Goal: Information Seeking & Learning: Learn about a topic

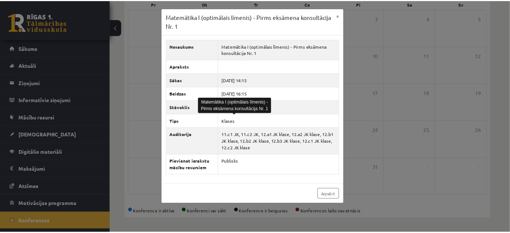
scroll to position [13, 0]
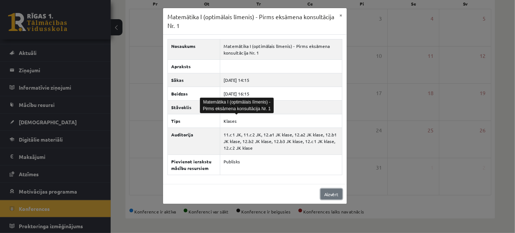
click at [336, 192] on link "Aizvērt" at bounding box center [331, 194] width 22 height 11
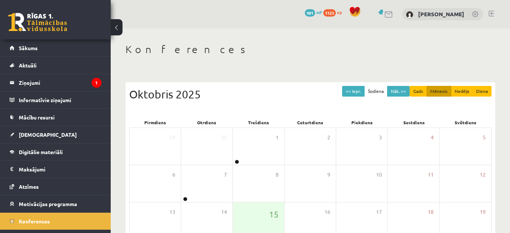
scroll to position [116, 0]
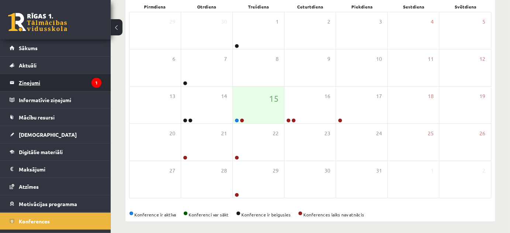
drag, startPoint x: 0, startPoint y: 0, endPoint x: 54, endPoint y: 83, distance: 98.9
click at [54, 83] on legend "Ziņojumi 1" at bounding box center [60, 82] width 83 height 17
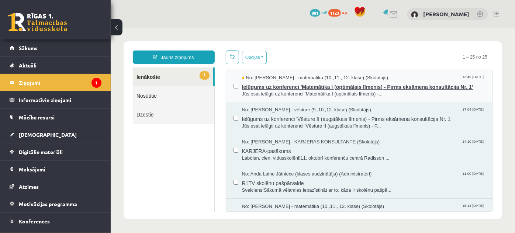
click at [256, 84] on span "Ielūgums uz konferenci 'Matemātika I (optimālais līmenis) - Pirms eksāmena kons…" at bounding box center [363, 85] width 243 height 9
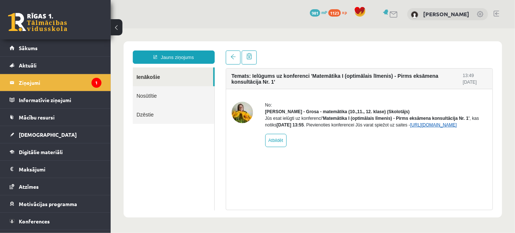
click at [410, 127] on link "https://eskola.r1tv.lv/conferences/4965/join" at bounding box center [433, 124] width 47 height 5
click at [38, 50] on link "Sākums" at bounding box center [56, 47] width 92 height 17
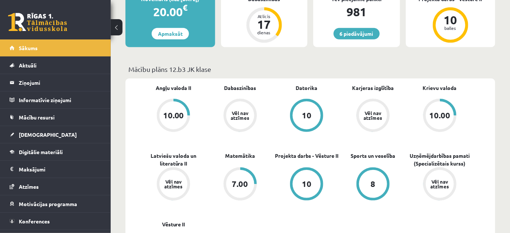
scroll to position [201, 0]
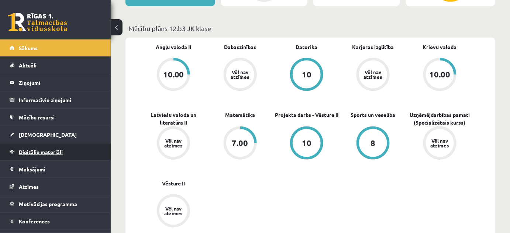
click at [41, 155] on link "Digitālie materiāli" at bounding box center [56, 151] width 92 height 17
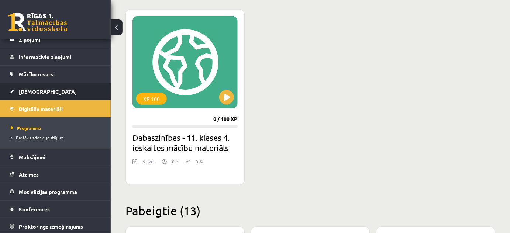
scroll to position [44, 0]
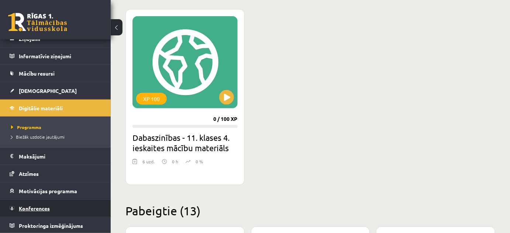
click at [48, 210] on span "Konferences" at bounding box center [34, 208] width 31 height 7
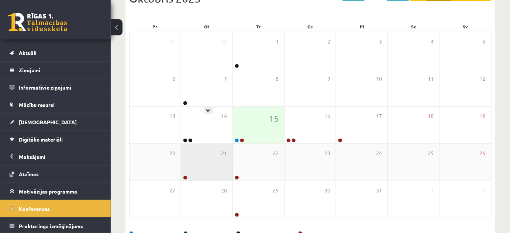
scroll to position [100, 0]
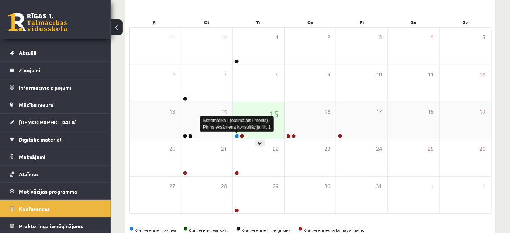
click at [237, 134] on link at bounding box center [237, 136] width 4 height 4
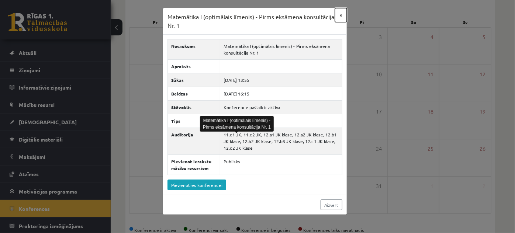
click at [341, 15] on button "×" at bounding box center [341, 15] width 12 height 14
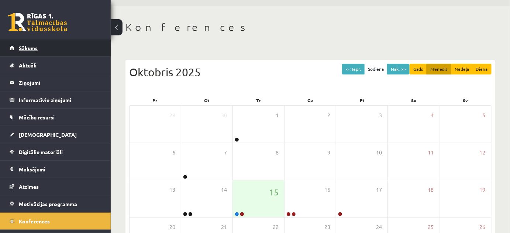
scroll to position [0, 0]
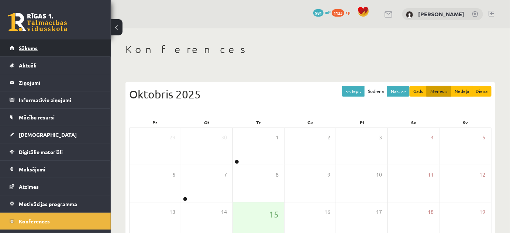
click at [22, 52] on link "Sākums" at bounding box center [56, 47] width 92 height 17
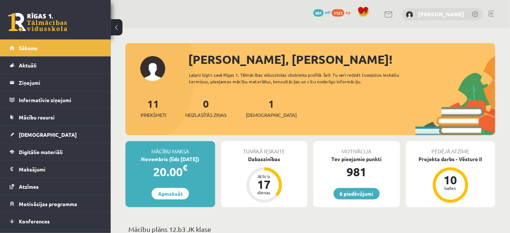
click at [426, 15] on link "[PERSON_NAME]" at bounding box center [441, 13] width 46 height 7
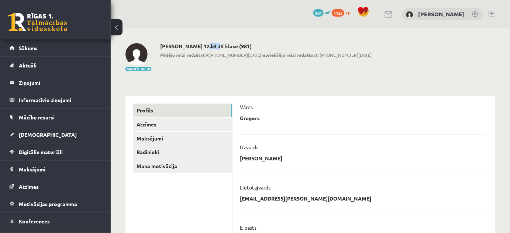
drag, startPoint x: 201, startPoint y: 46, endPoint x: 213, endPoint y: 46, distance: 11.4
click at [213, 46] on h2 "[PERSON_NAME] 12.b3 JK klase (981)" at bounding box center [265, 46] width 211 height 6
click at [220, 43] on div "**********" at bounding box center [310, 236] width 399 height 416
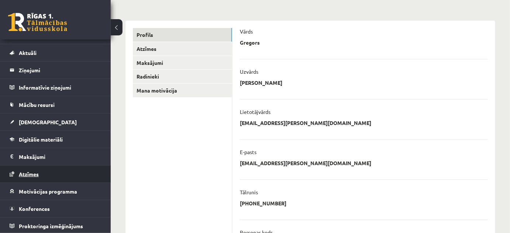
scroll to position [100, 0]
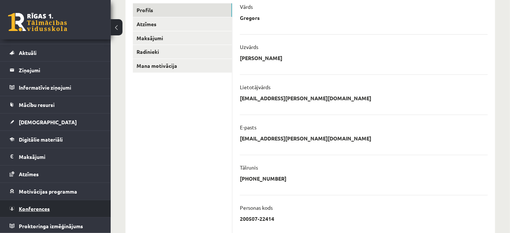
click at [46, 201] on link "Konferences" at bounding box center [56, 208] width 92 height 17
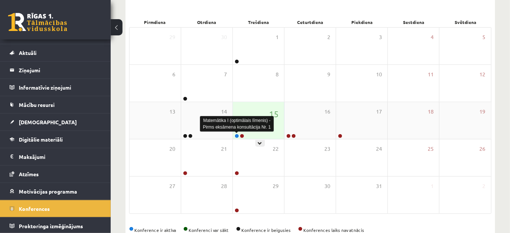
click at [236, 134] on link at bounding box center [237, 136] width 4 height 4
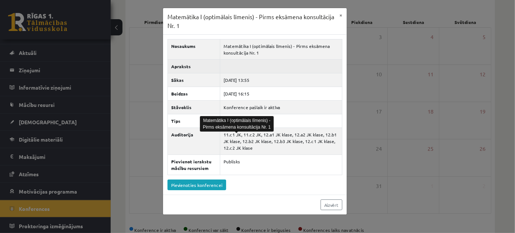
click at [238, 60] on td at bounding box center [281, 67] width 122 height 14
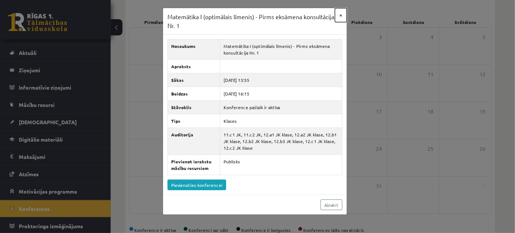
click at [340, 20] on button "×" at bounding box center [341, 15] width 12 height 14
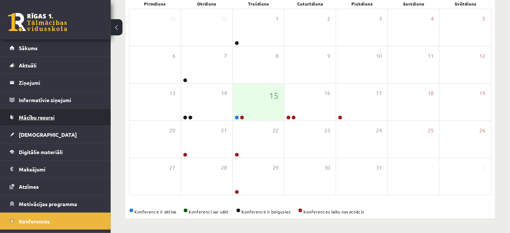
click at [42, 118] on span "Mācību resursi" at bounding box center [37, 117] width 36 height 7
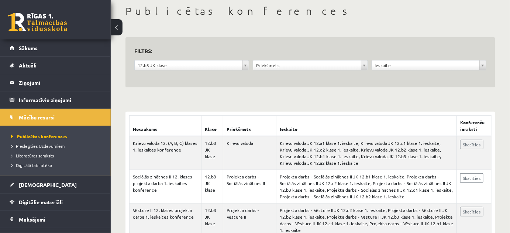
scroll to position [33, 0]
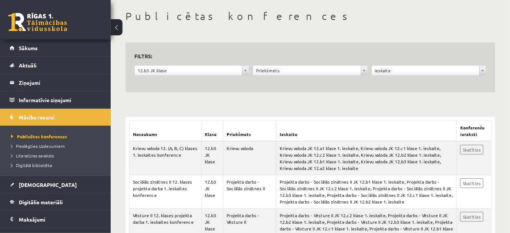
click at [298, 75] on div "**********" at bounding box center [310, 72] width 118 height 14
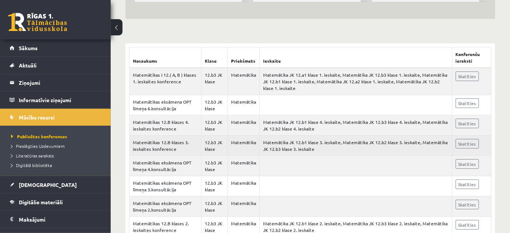
scroll to position [105, 0]
